Goal: Find specific page/section: Find specific page/section

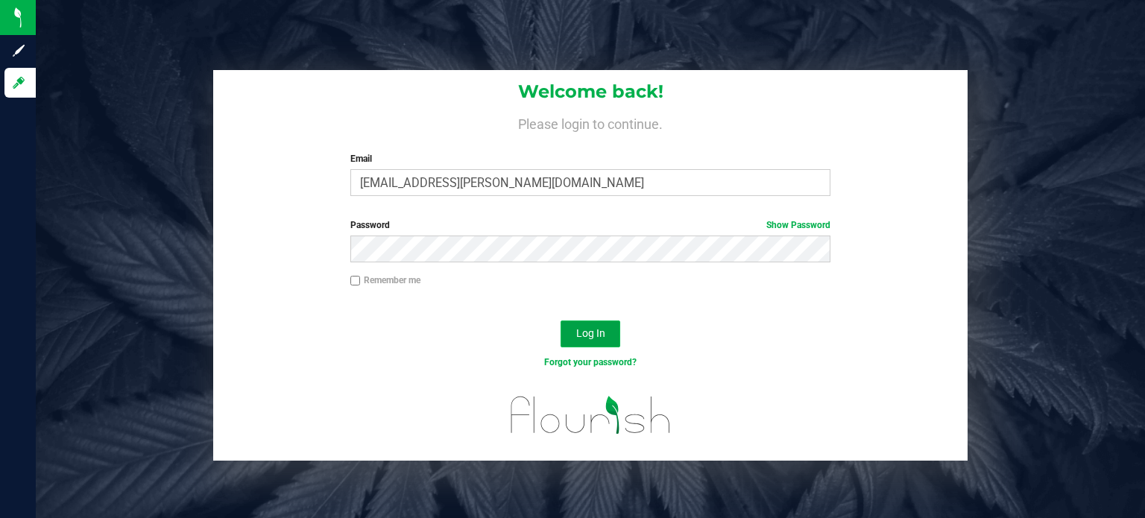
click at [588, 336] on span "Log In" at bounding box center [590, 333] width 29 height 12
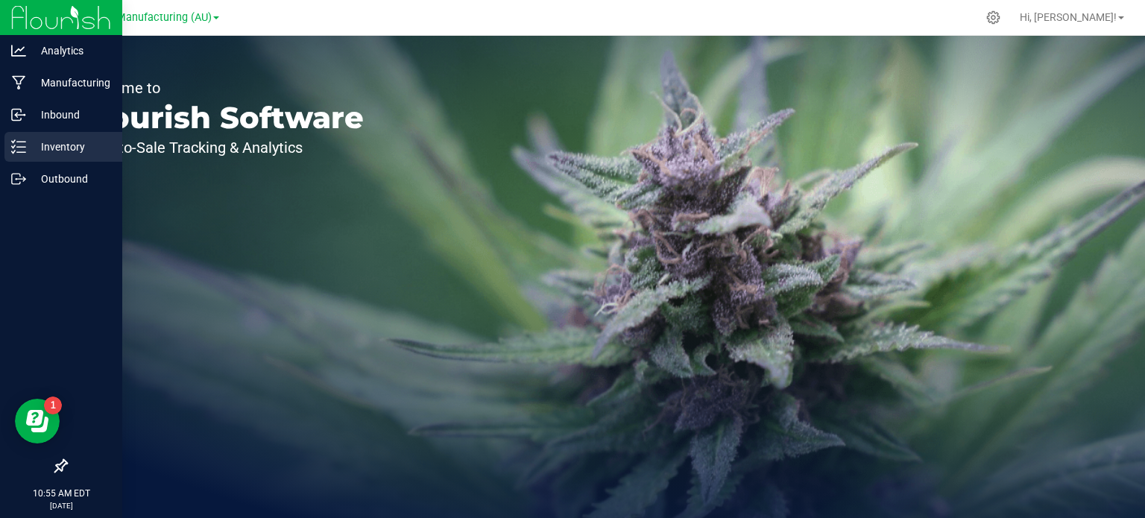
click at [15, 148] on icon at bounding box center [18, 146] width 15 height 15
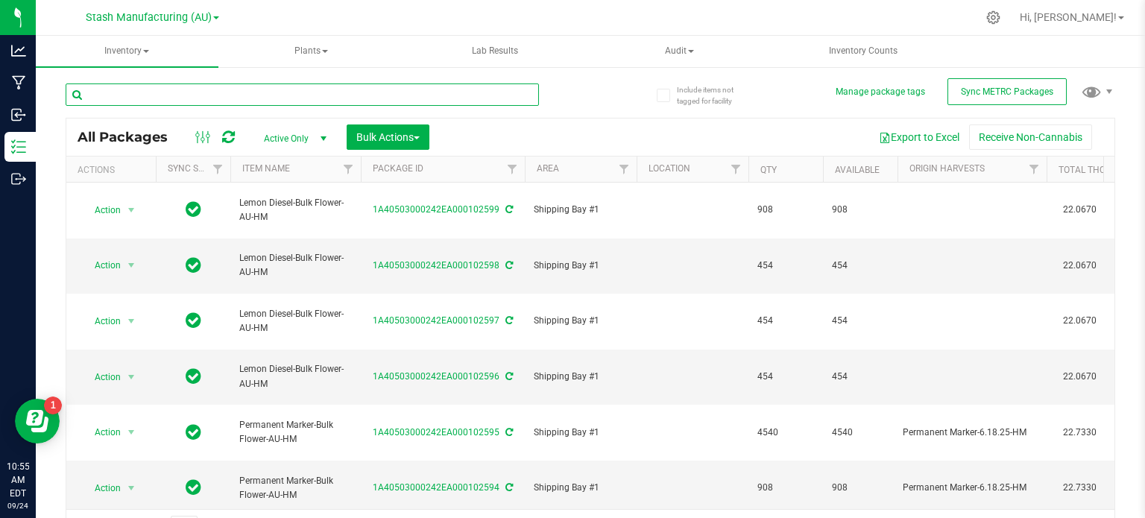
click at [208, 98] on input "text" at bounding box center [302, 95] width 473 height 22
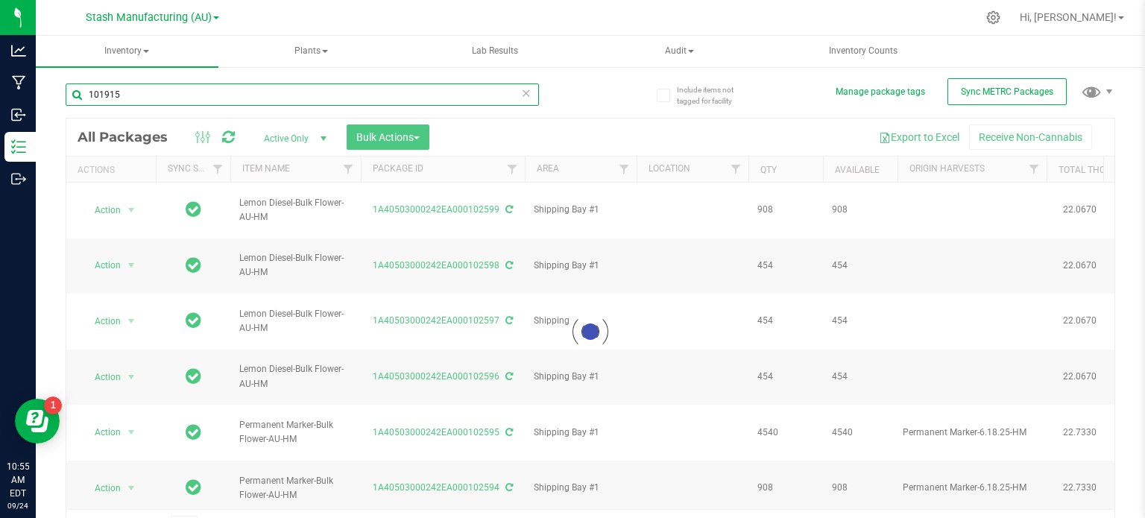
type input "101915"
